Goal: Use online tool/utility

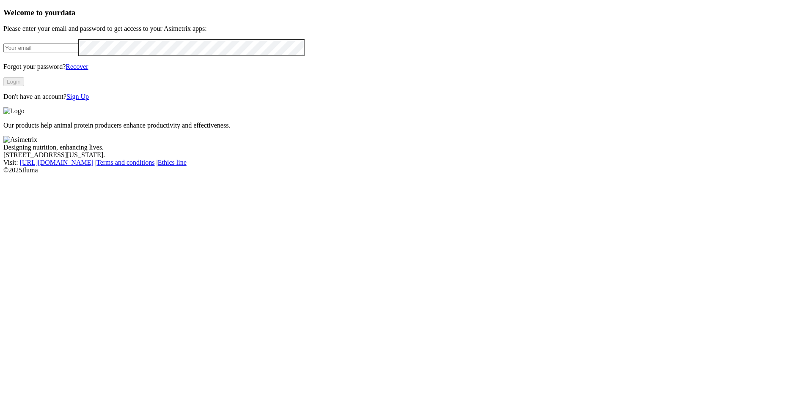
type input "[EMAIL_ADDRESS][DOMAIN_NAME]"
click at [24, 86] on button "Login" at bounding box center [13, 81] width 21 height 9
